Goal: Browse casually: Explore the website without a specific task or goal

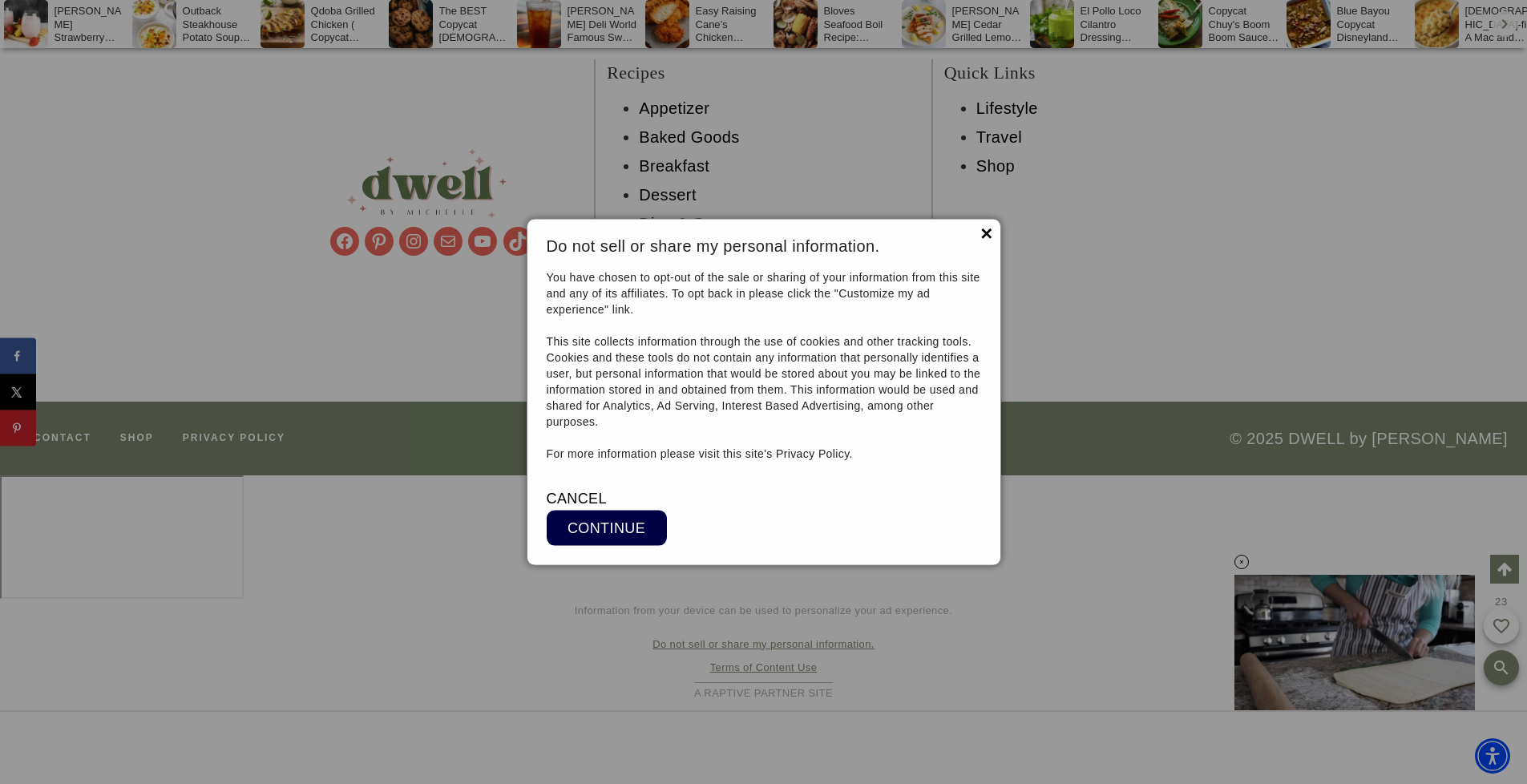
scroll to position [14994, 0]
